Goal: Task Accomplishment & Management: Complete application form

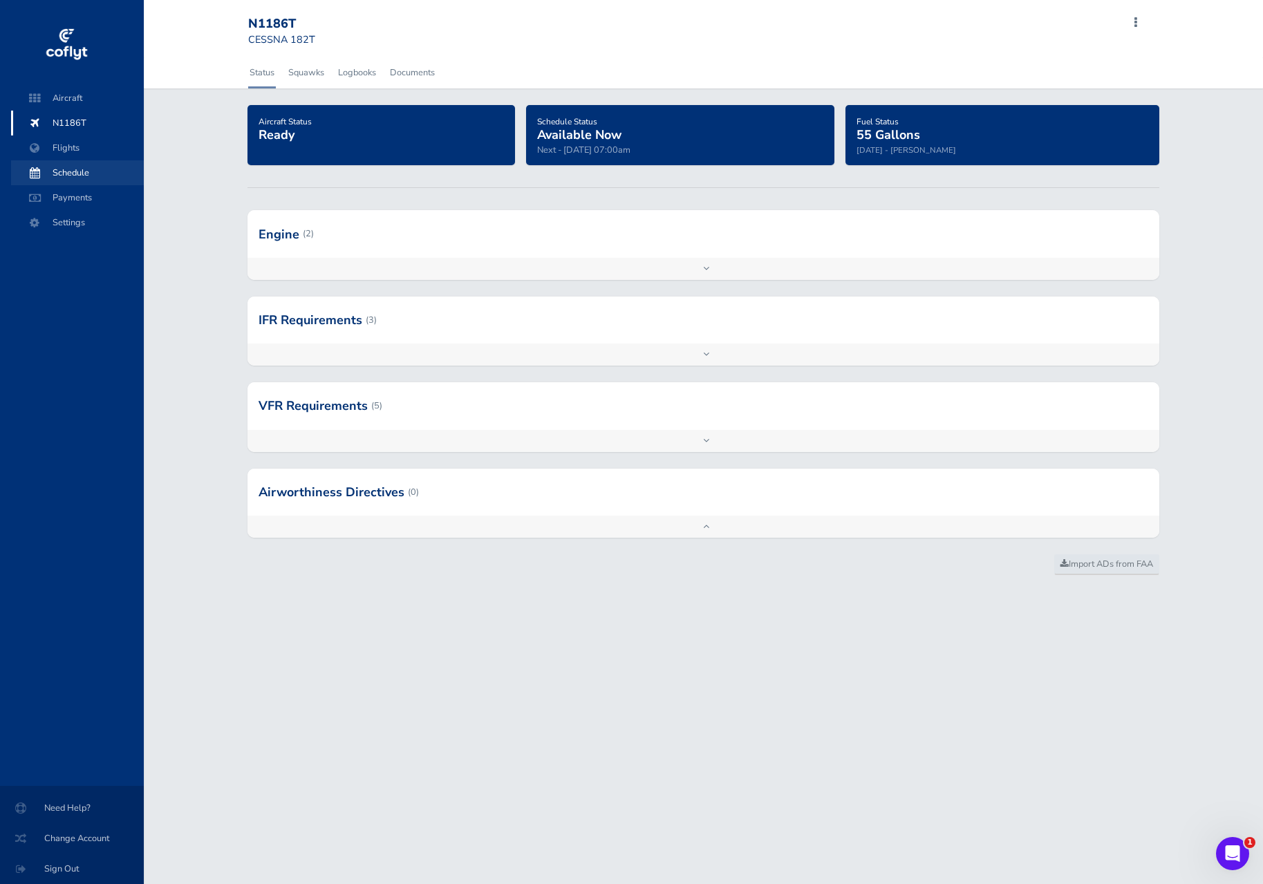
click at [72, 176] on span "Schedule" at bounding box center [77, 172] width 105 height 25
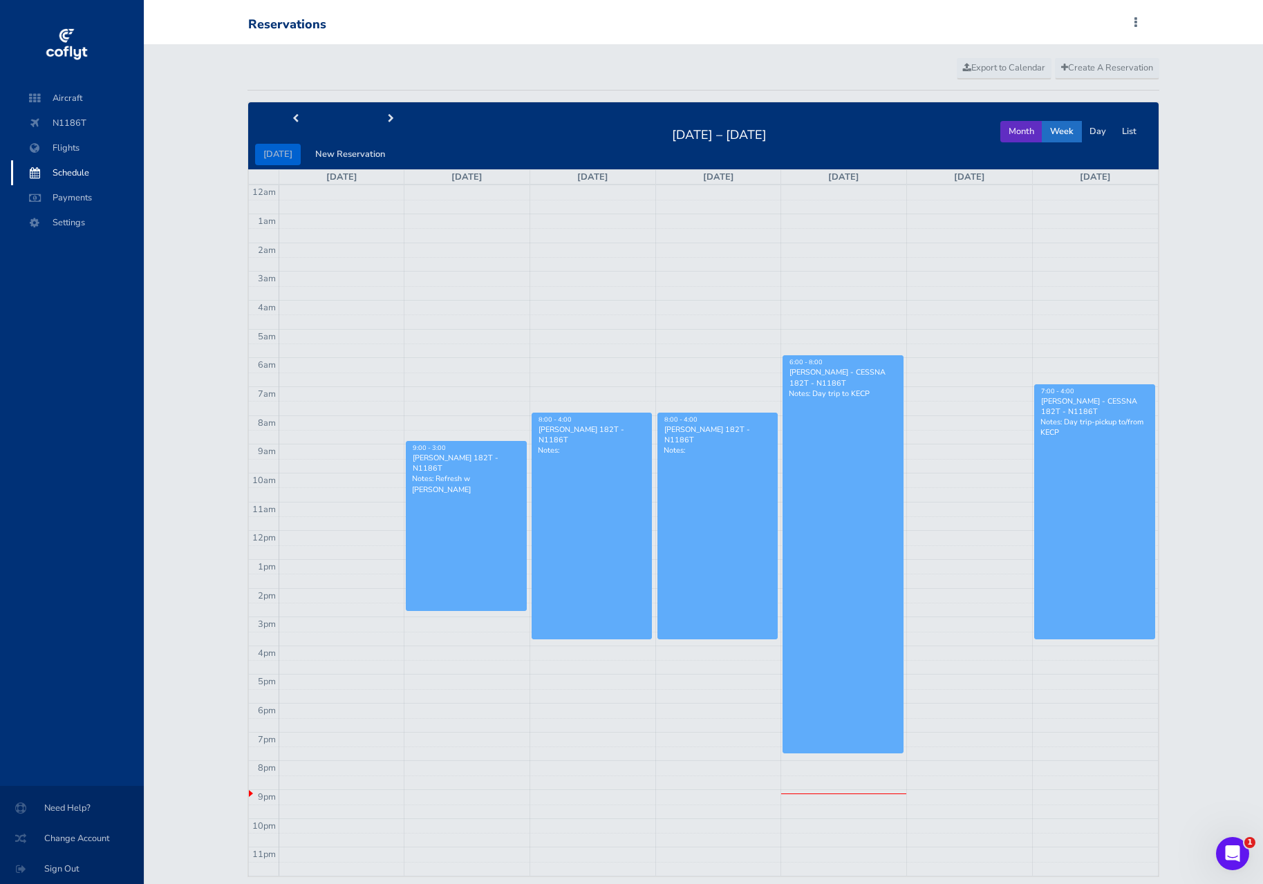
click at [1023, 129] on button "Month" at bounding box center [1022, 131] width 42 height 21
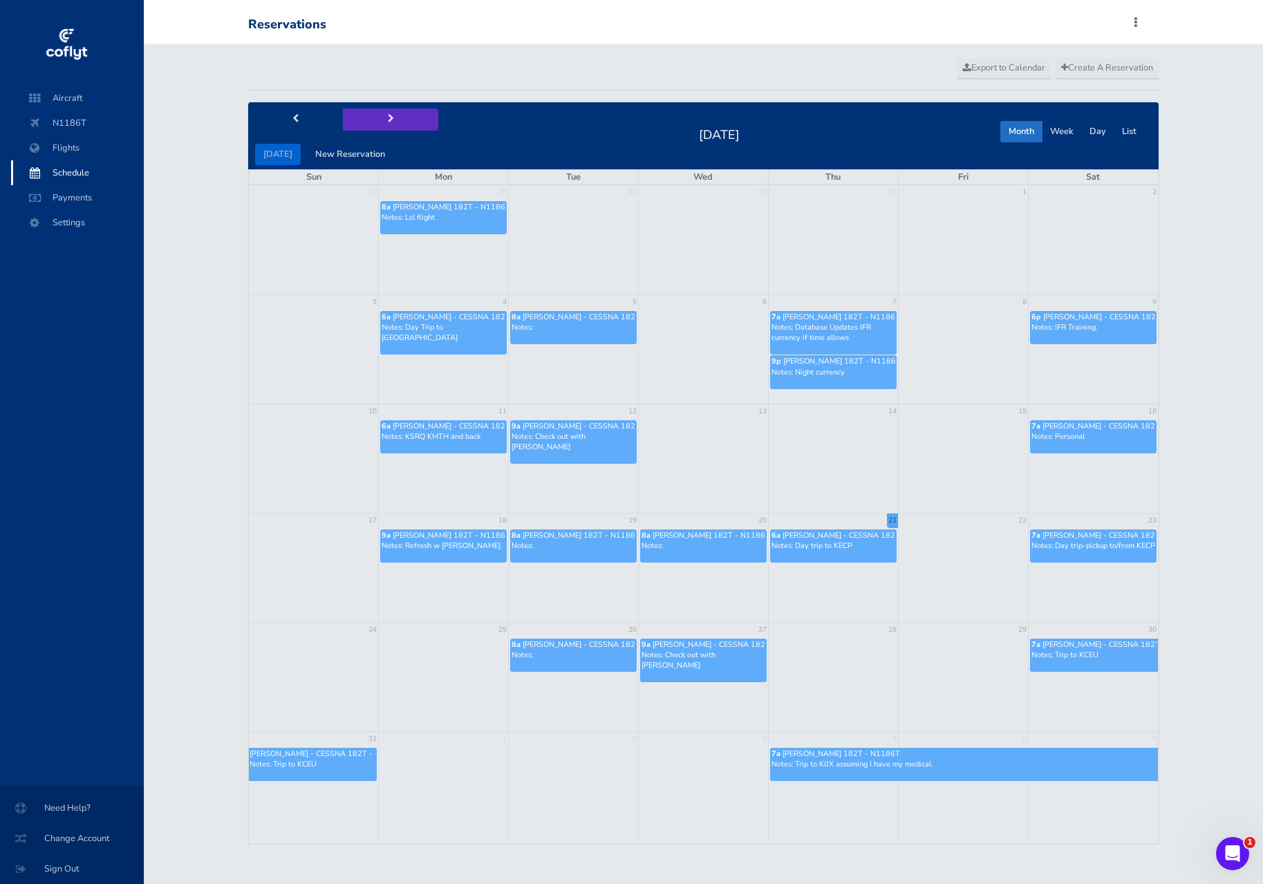
click at [388, 116] on span "next" at bounding box center [391, 119] width 6 height 9
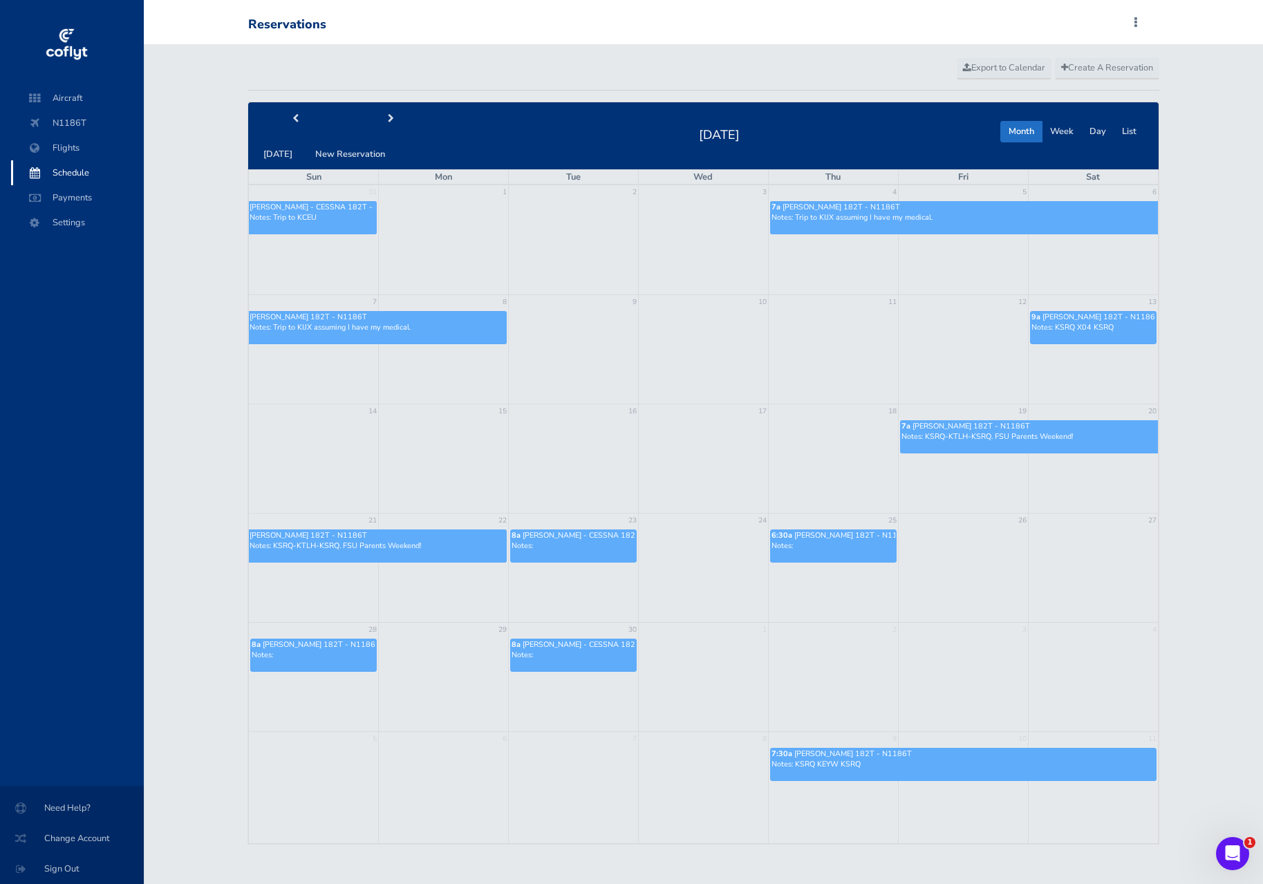
click at [1062, 335] on link "9a [PERSON_NAME] 182T - N1186T Notes: KSRQ X04 KSRQ" at bounding box center [1093, 327] width 127 height 33
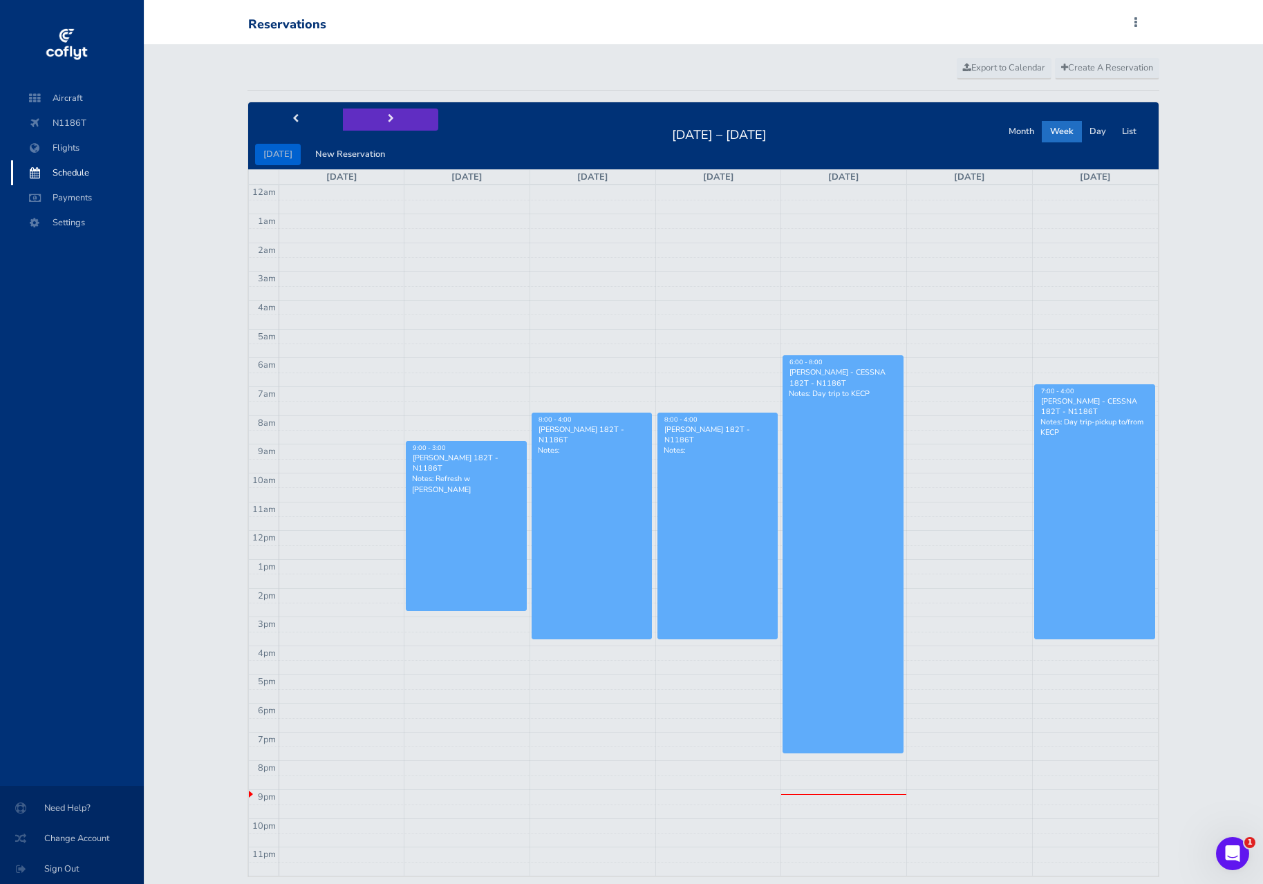
click at [373, 123] on button "next" at bounding box center [390, 119] width 95 height 21
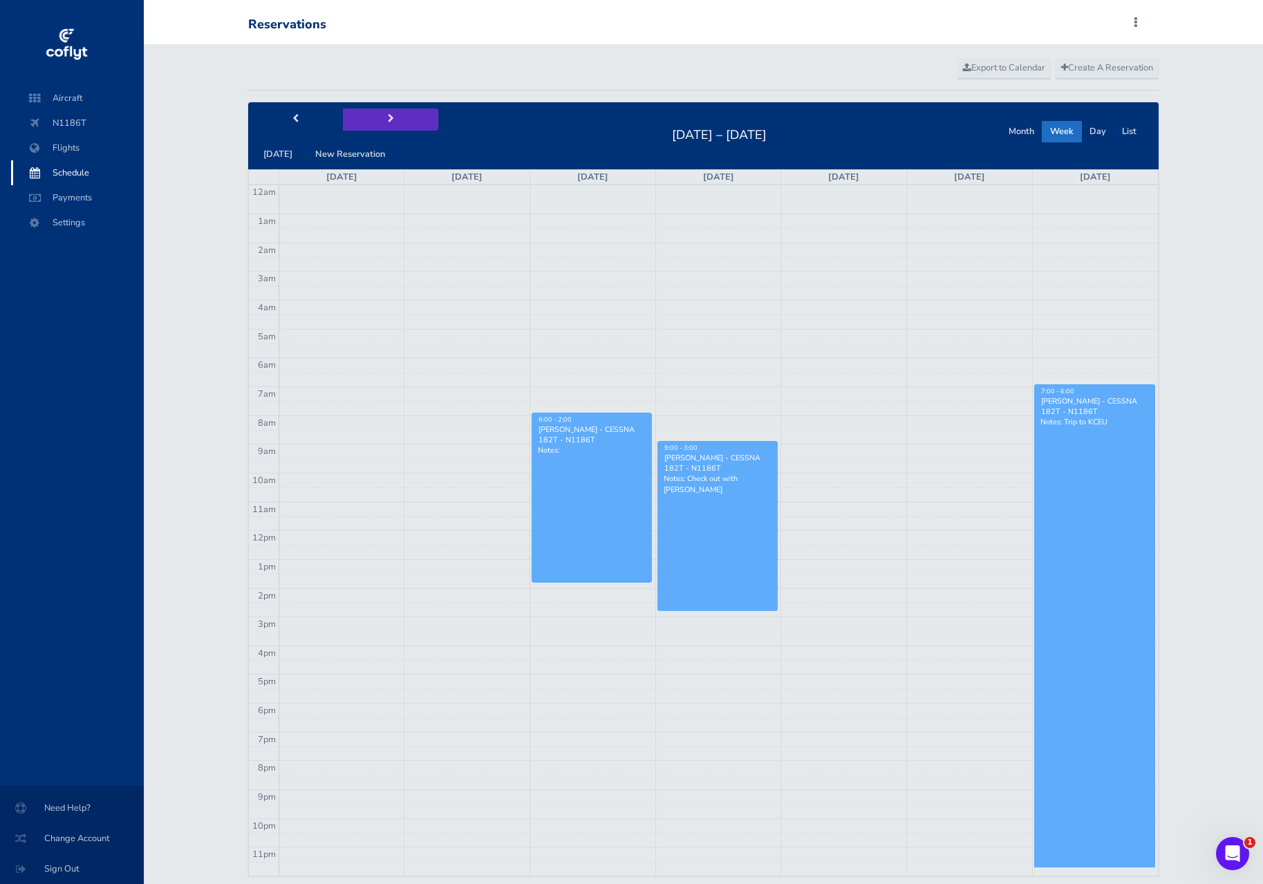
click at [373, 123] on button "next" at bounding box center [390, 119] width 95 height 21
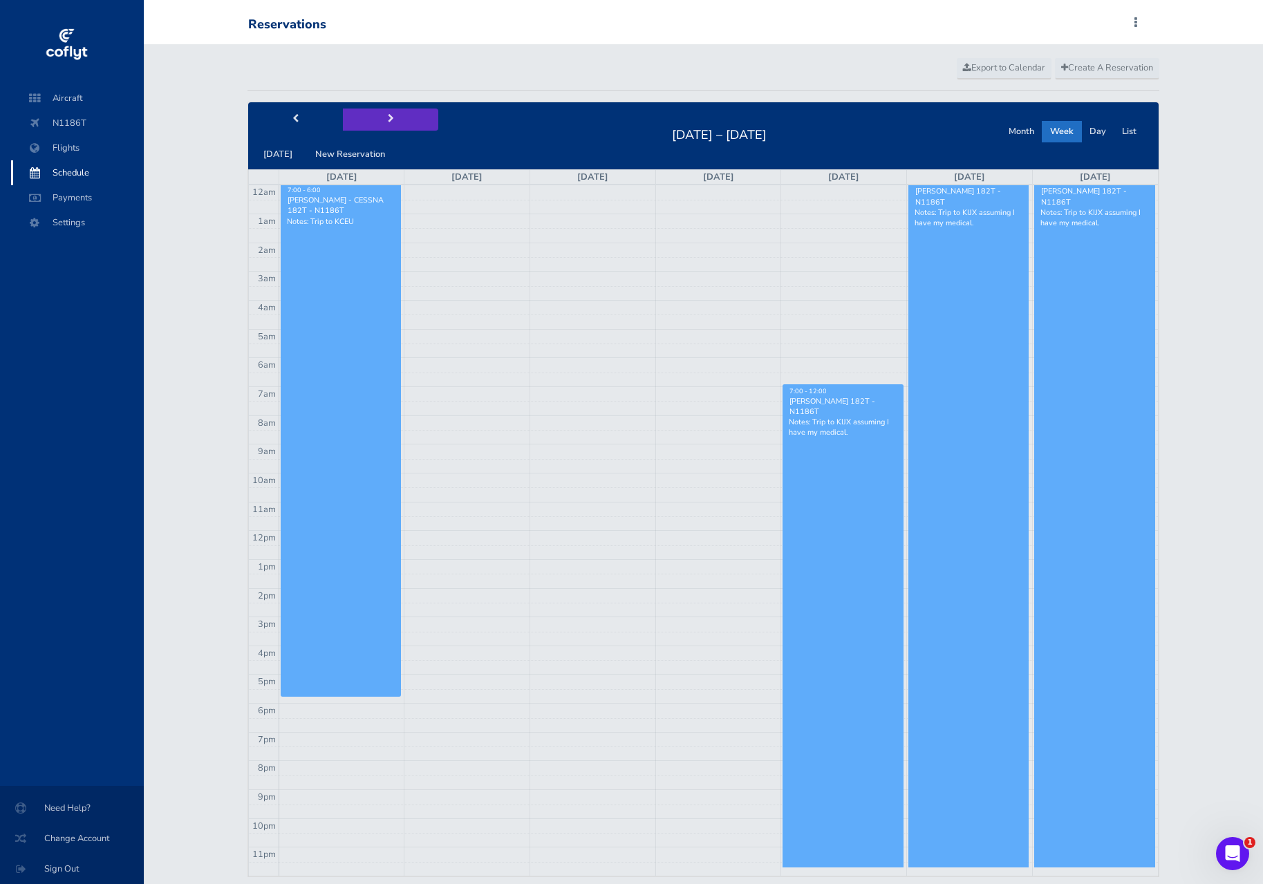
click at [373, 123] on button "next" at bounding box center [390, 119] width 95 height 21
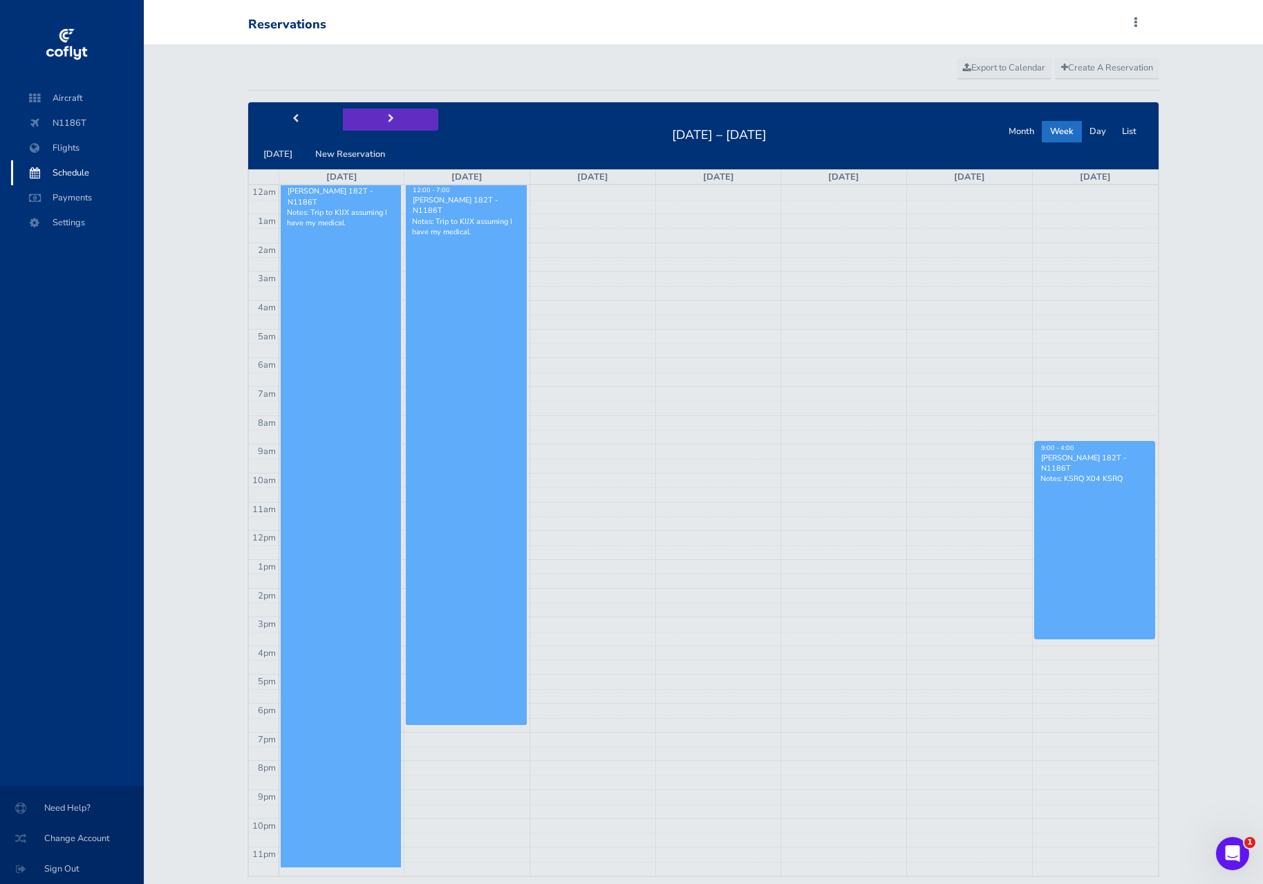
click at [373, 123] on button "next" at bounding box center [390, 119] width 95 height 21
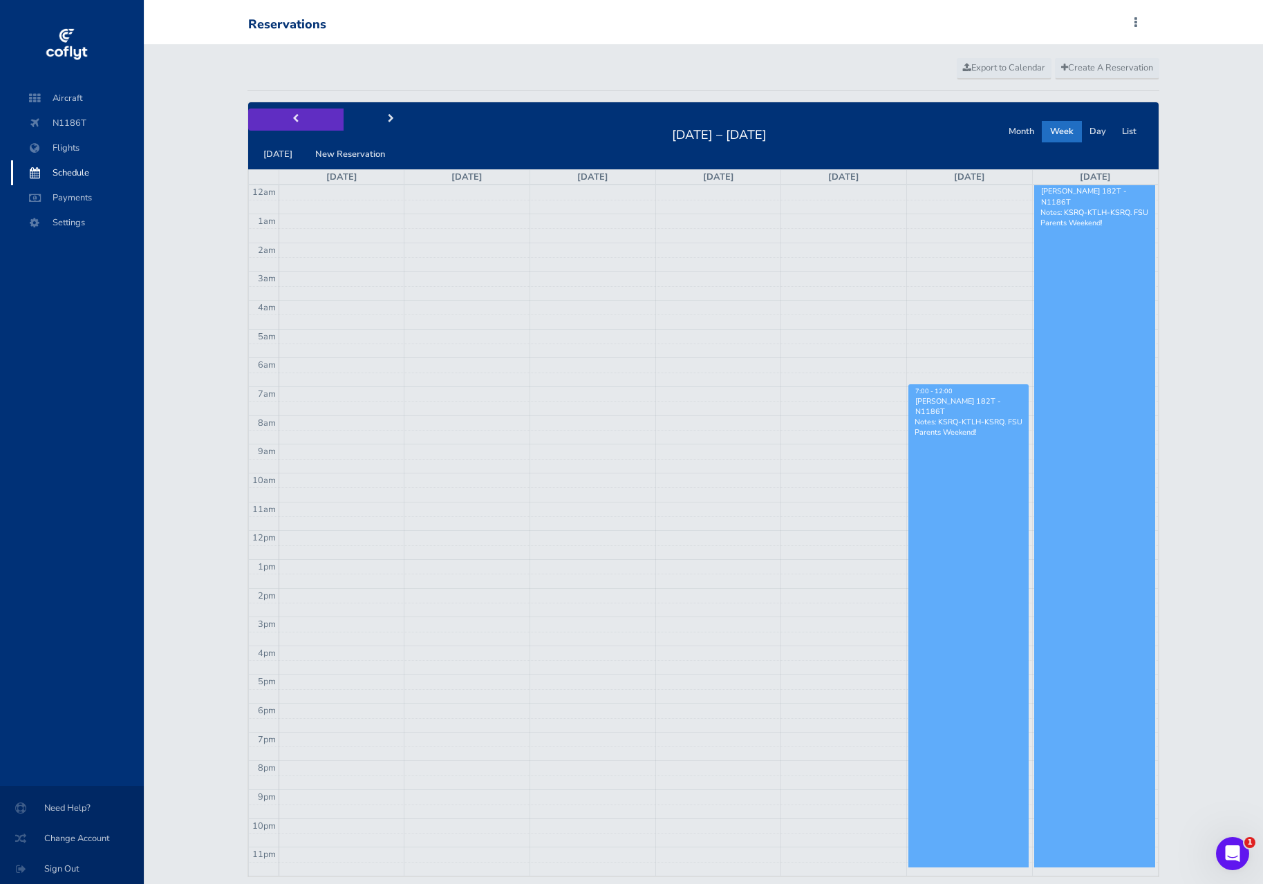
click at [316, 118] on button "prev" at bounding box center [295, 119] width 95 height 21
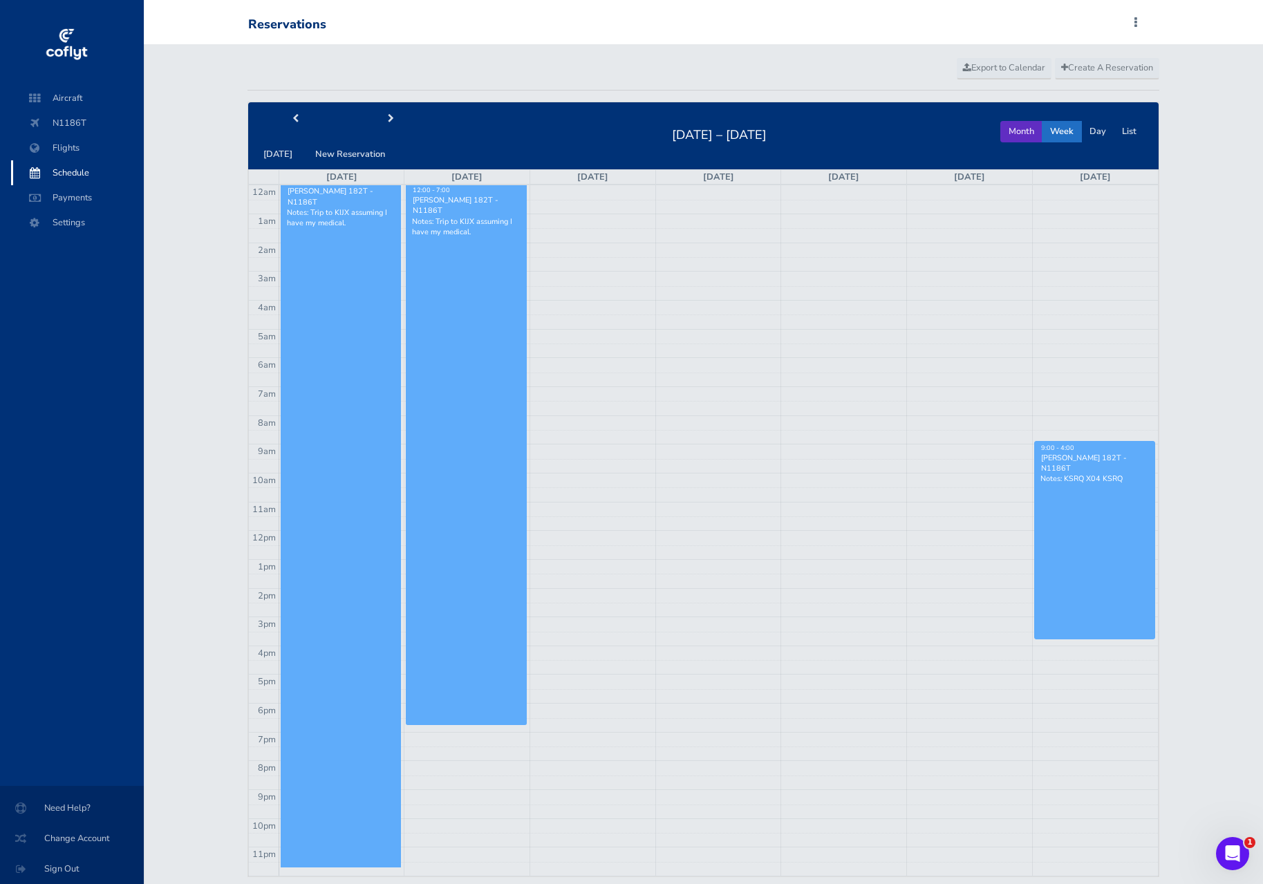
click at [1021, 134] on button "Month" at bounding box center [1022, 131] width 42 height 21
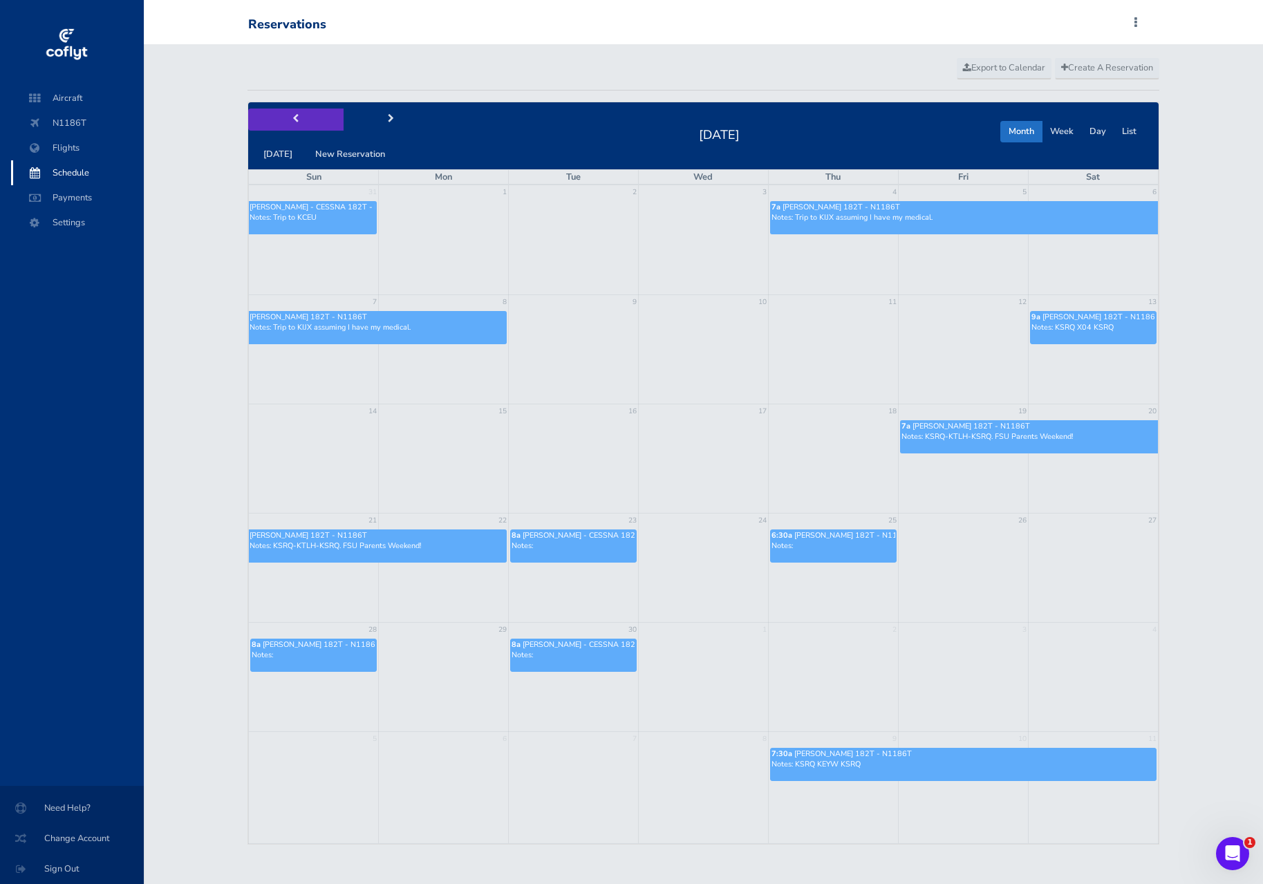
click at [297, 124] on button "prev" at bounding box center [295, 119] width 95 height 21
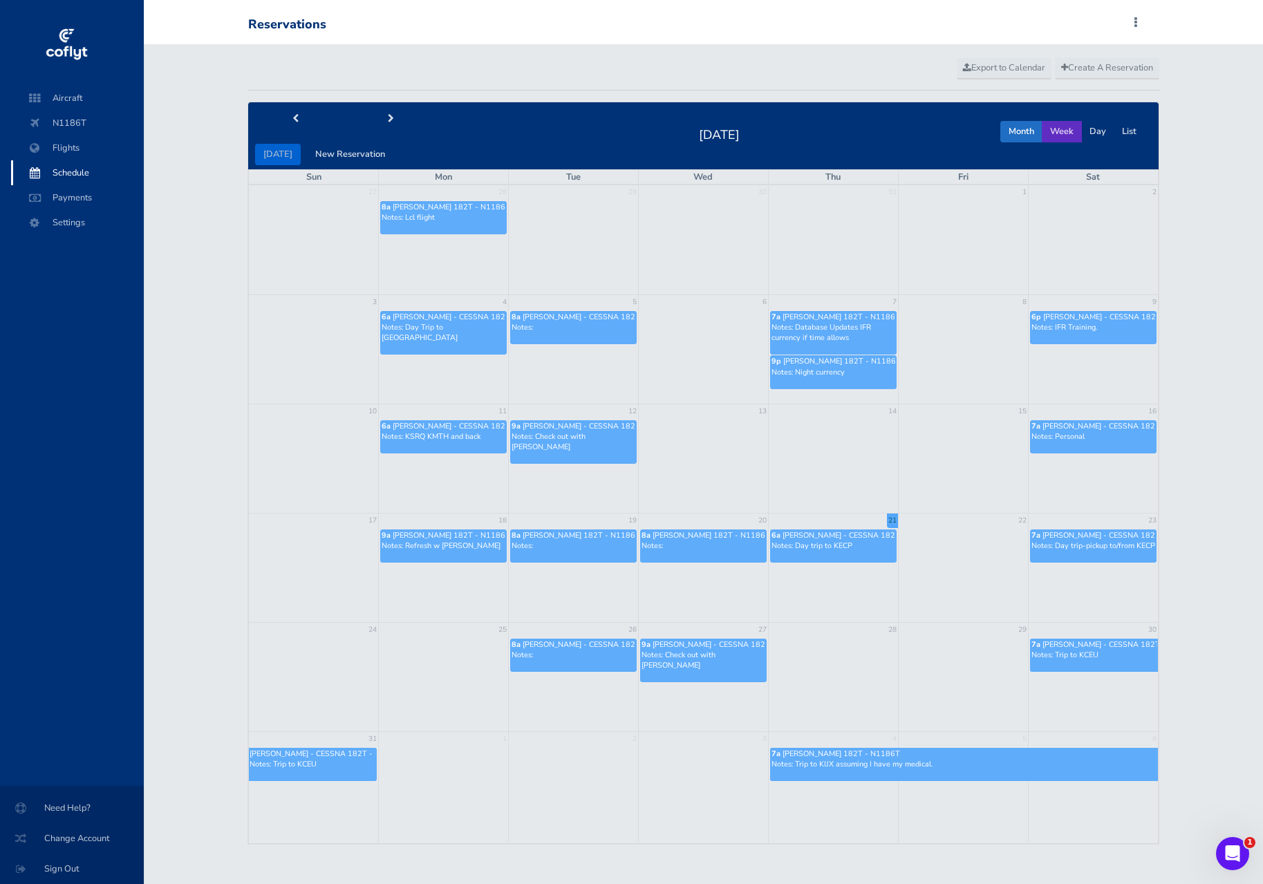
click at [1066, 126] on button "Week" at bounding box center [1062, 131] width 40 height 21
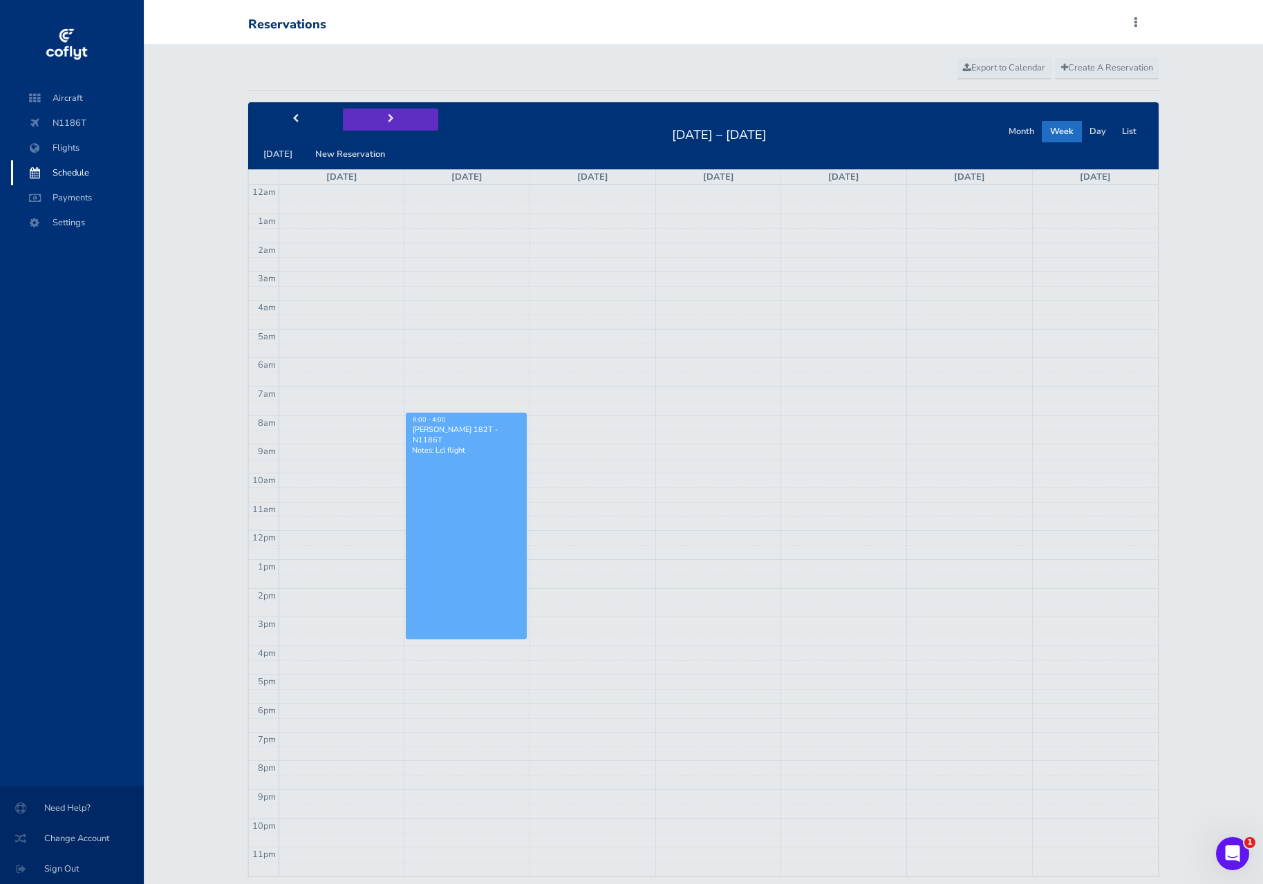
click at [392, 120] on button "next" at bounding box center [390, 119] width 95 height 21
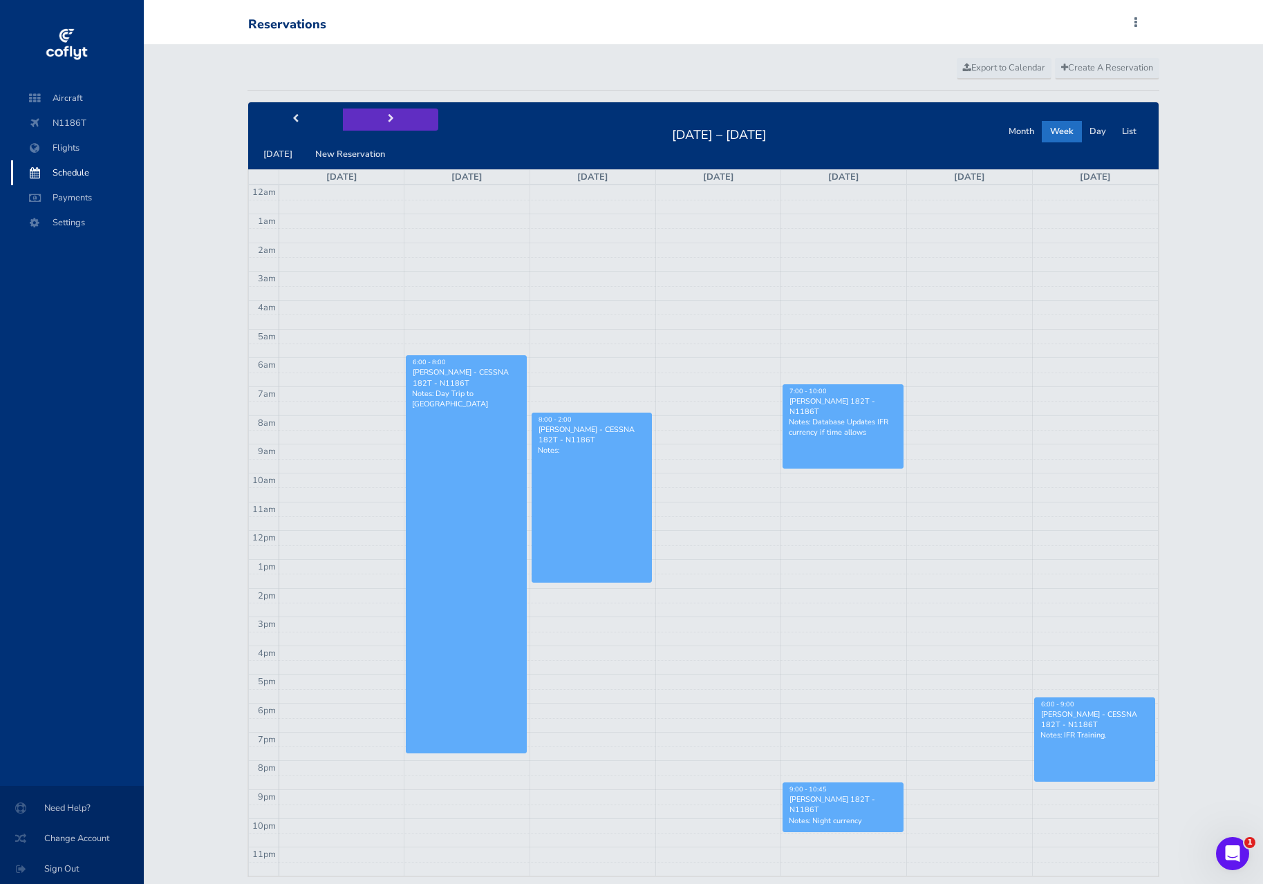
click at [392, 120] on button "next" at bounding box center [390, 119] width 95 height 21
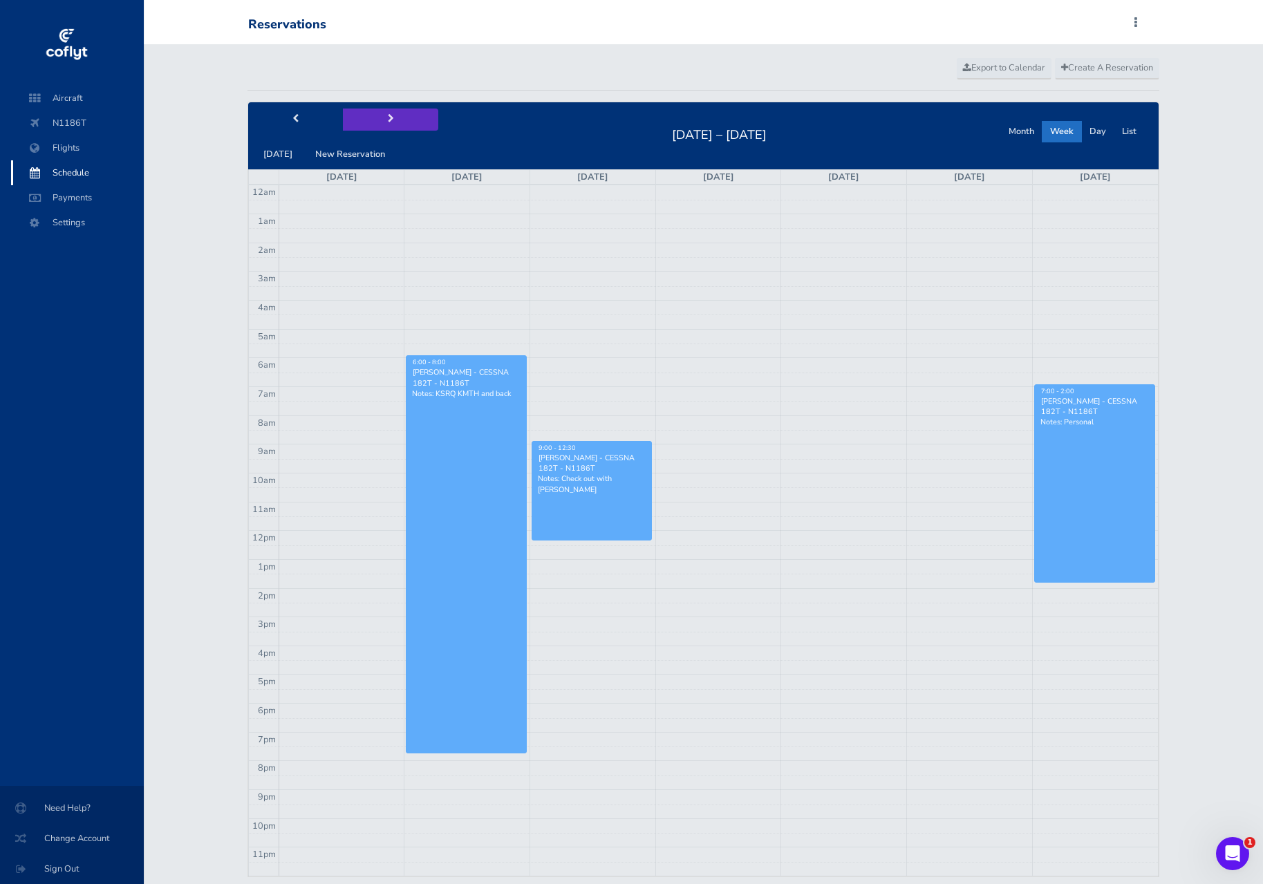
click at [392, 120] on button "next" at bounding box center [390, 119] width 95 height 21
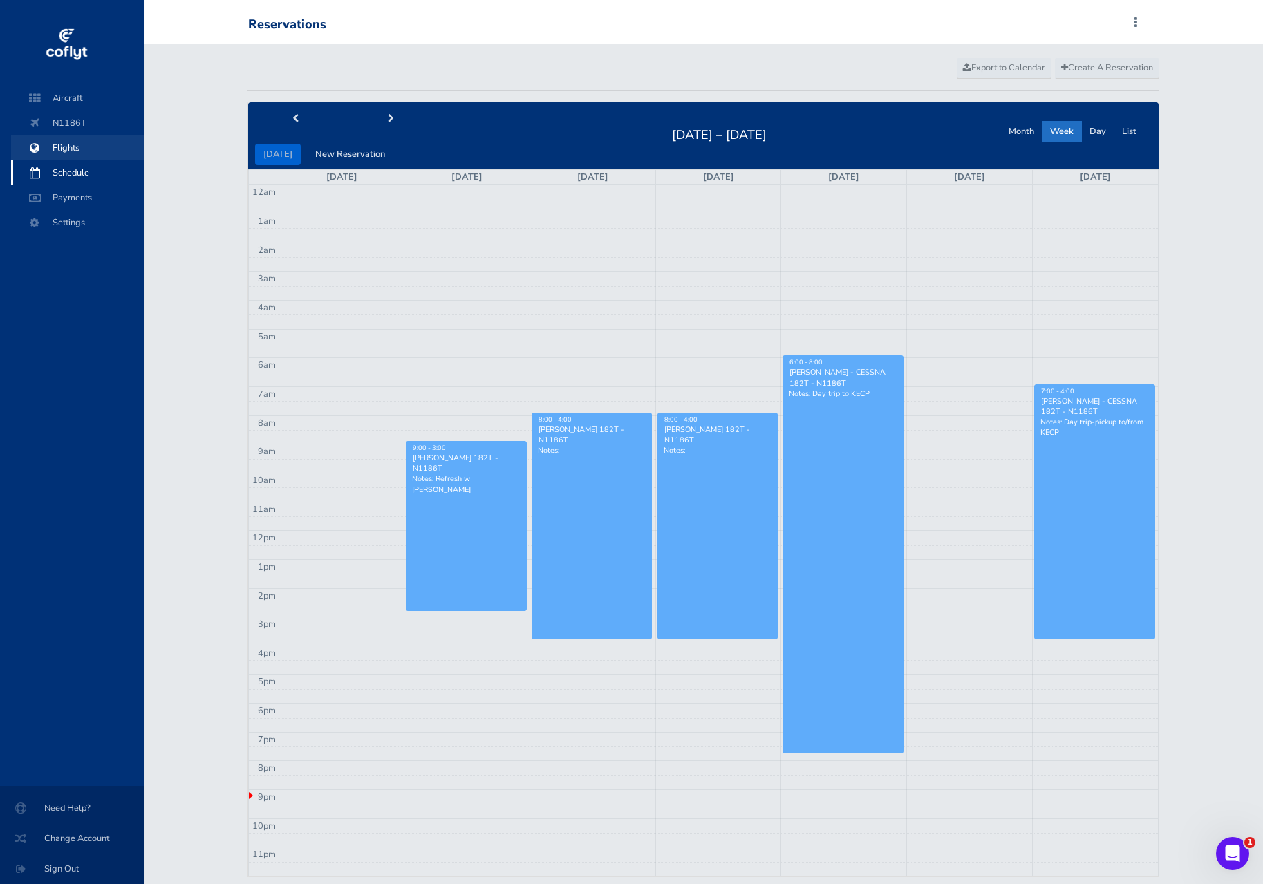
click at [75, 147] on span "Flights" at bounding box center [77, 148] width 105 height 25
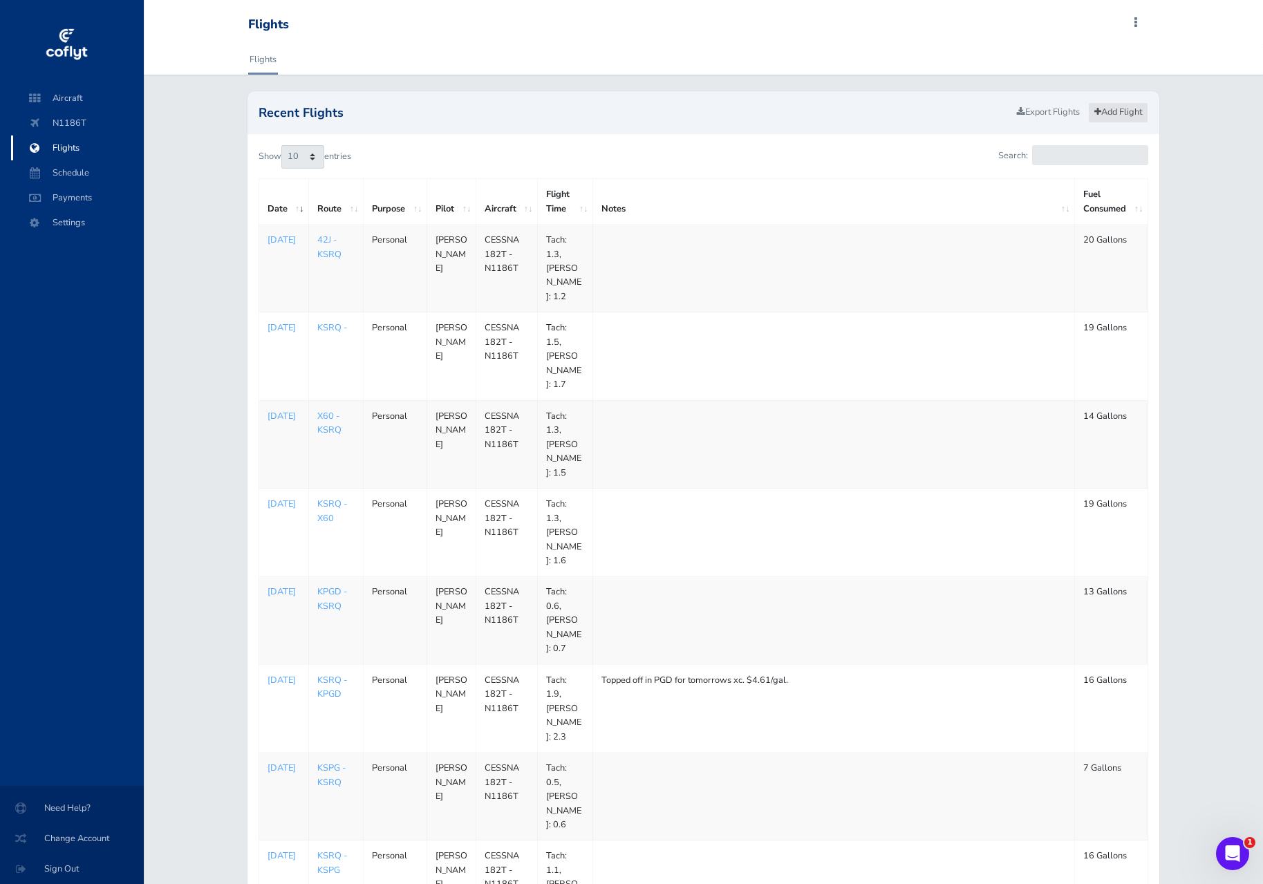
click at [1113, 114] on link "Add Flight" at bounding box center [1118, 112] width 60 height 20
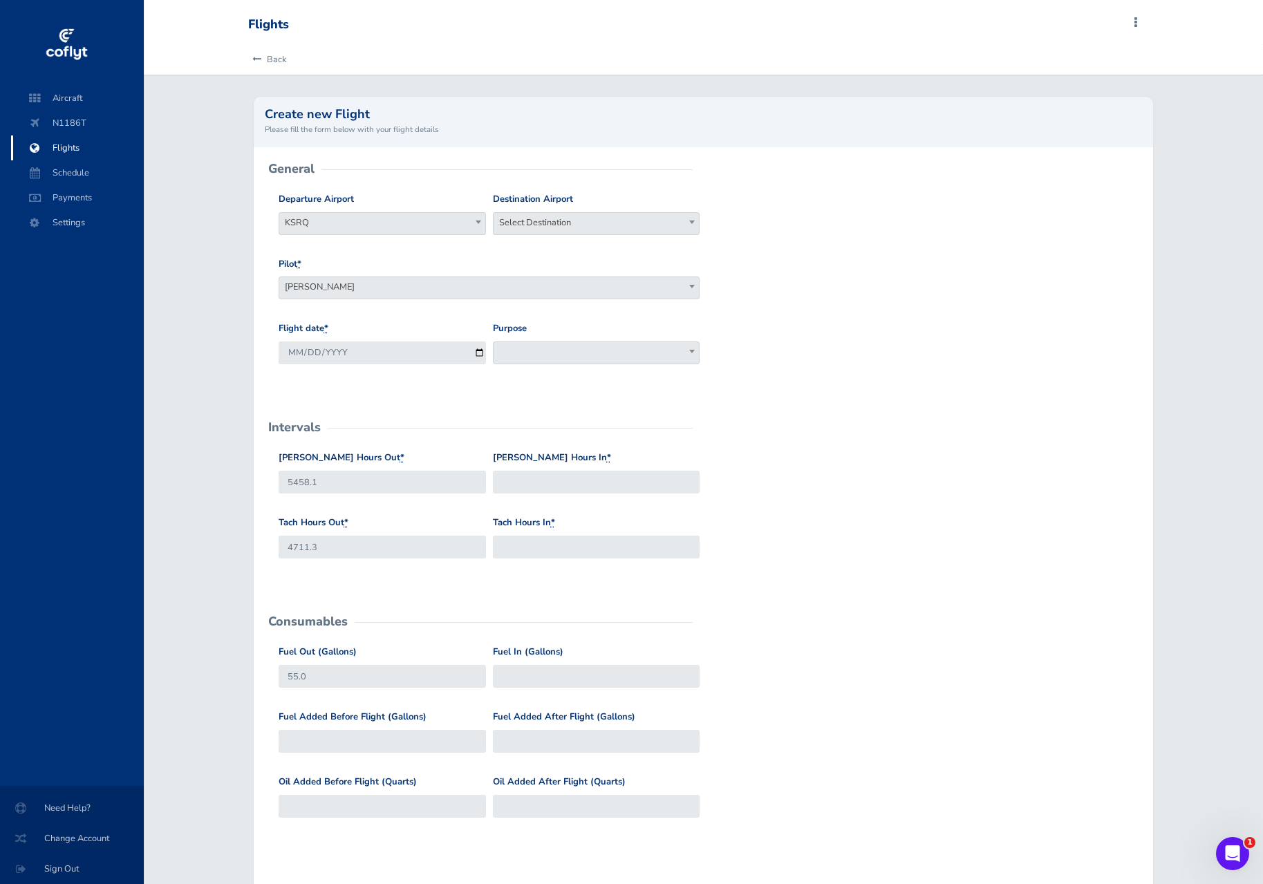
click at [555, 223] on span "Select Destination" at bounding box center [597, 222] width 206 height 19
type input "Kecp"
select select "KECP"
click at [360, 349] on input "2025-08-22" at bounding box center [382, 353] width 207 height 23
type input "2025-08-21"
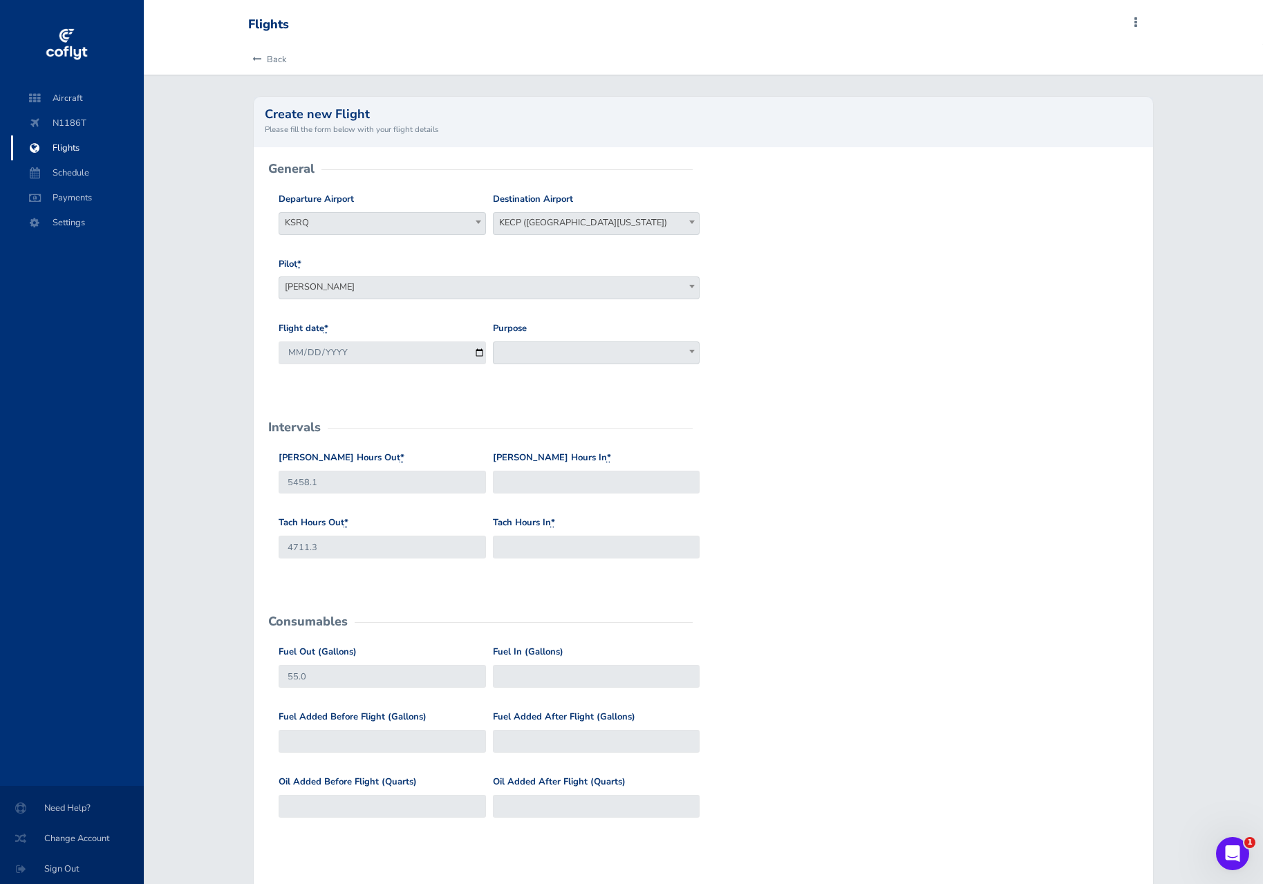
click at [575, 352] on span at bounding box center [596, 353] width 207 height 23
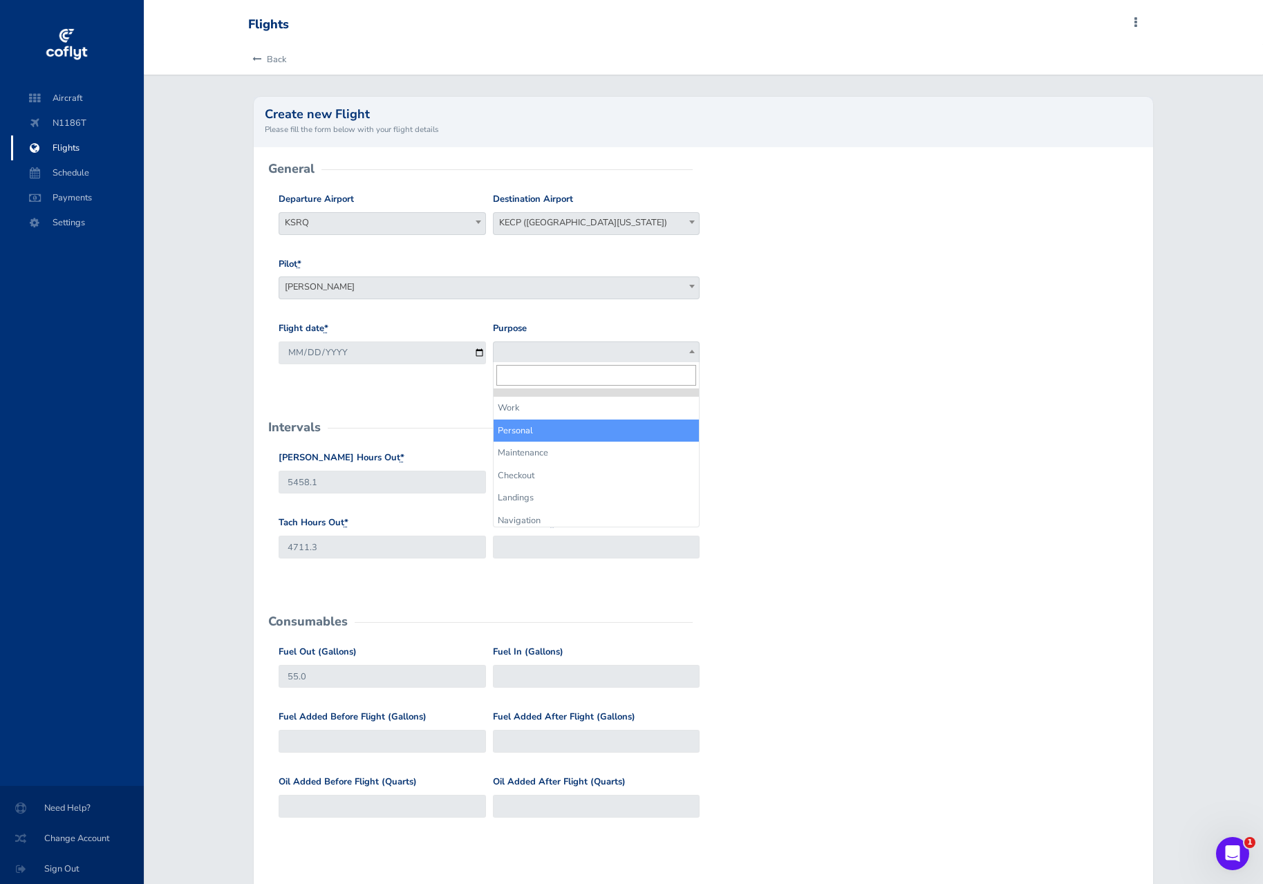
select select "Personal"
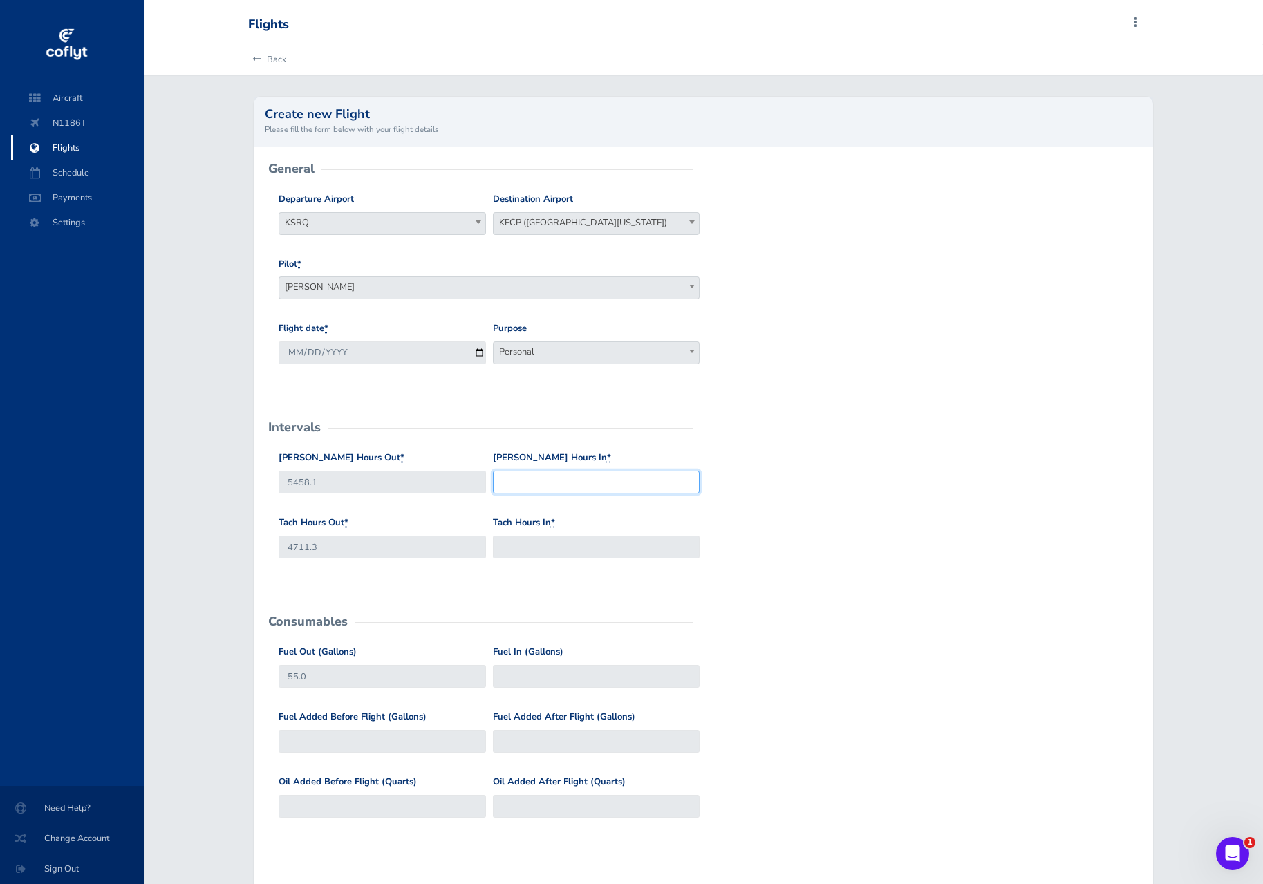
click at [511, 486] on input "Hobbs Hours In *" at bounding box center [596, 482] width 207 height 23
click at [527, 541] on input "Tach Hours In *" at bounding box center [596, 547] width 207 height 23
type input "4714.0"
click at [620, 478] on input "Hobbs Hours In *" at bounding box center [596, 482] width 207 height 23
type input "5461.4"
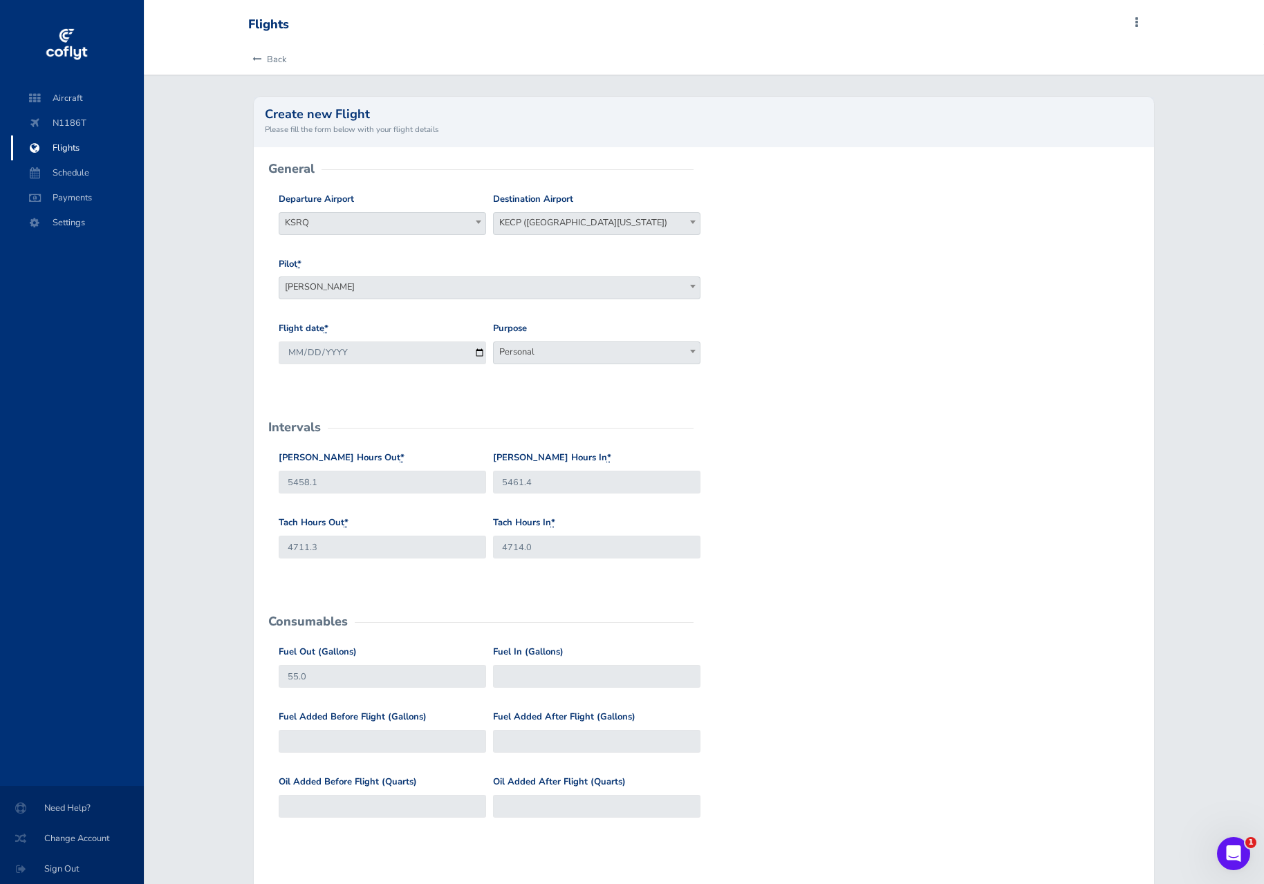
click at [929, 494] on div "Hobbs Hours Out * 5458.1 Hobbs Hours In * 5461.4" at bounding box center [703, 483] width 857 height 65
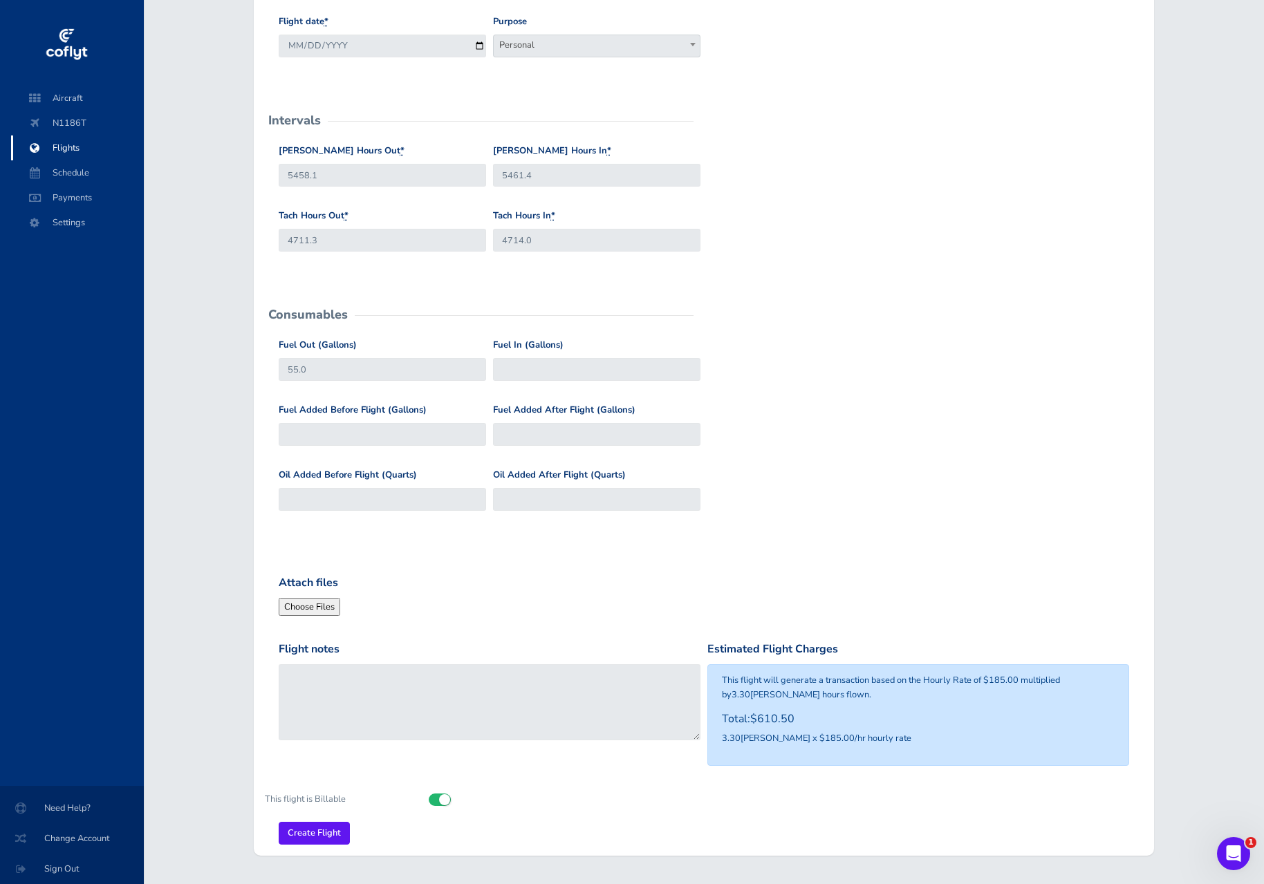
scroll to position [306, 0]
click at [384, 180] on input "5458.1" at bounding box center [382, 176] width 207 height 23
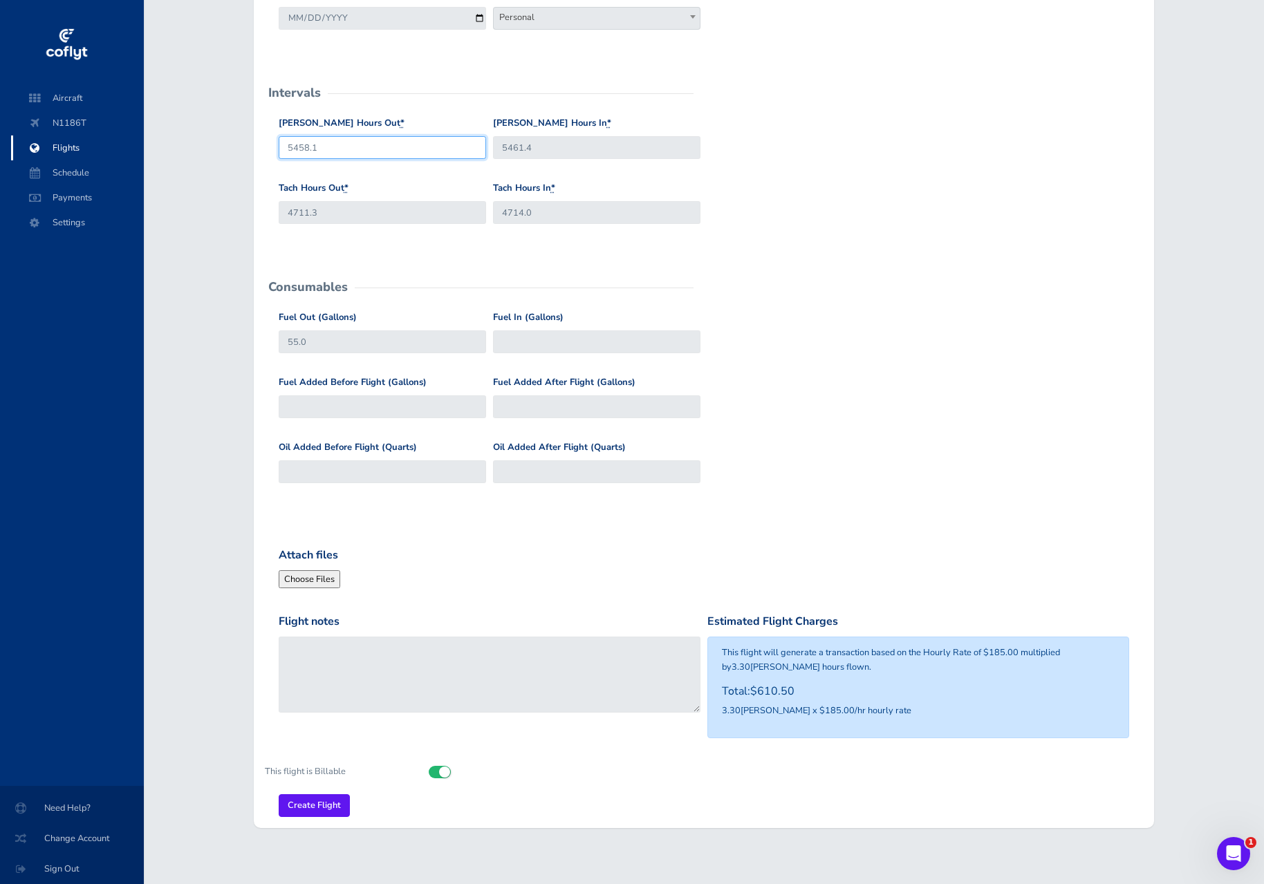
scroll to position [338, 0]
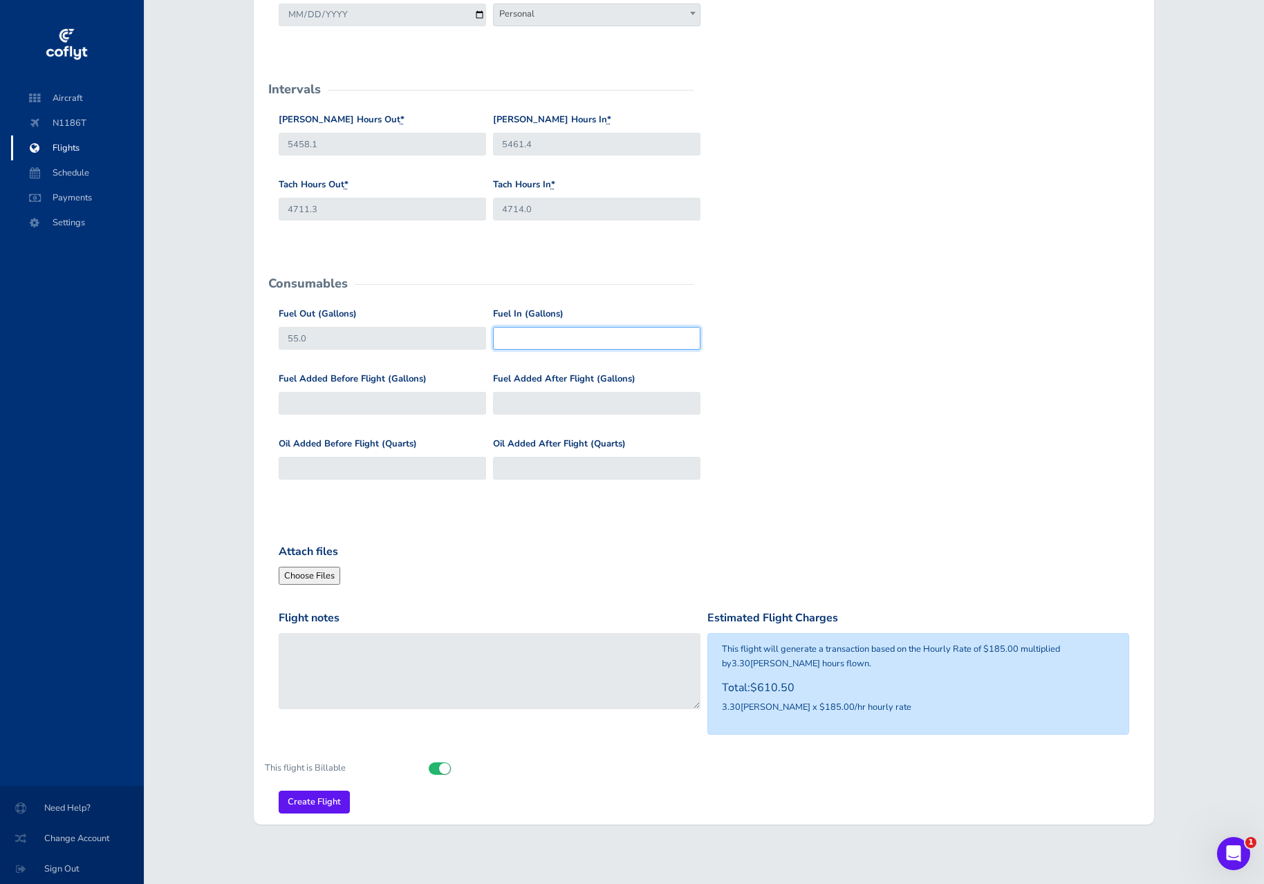
click at [517, 335] on input "Fuel In (Gallons)" at bounding box center [596, 338] width 207 height 23
type input "22"
click at [776, 393] on div "Fuel Added Before Flight (Gallons) Fuel Added After Flight (Gallons)" at bounding box center [703, 404] width 857 height 65
click at [524, 409] on input "Fuel Added After Flight (Gallons)" at bounding box center [596, 403] width 207 height 23
